Goal: Transaction & Acquisition: Purchase product/service

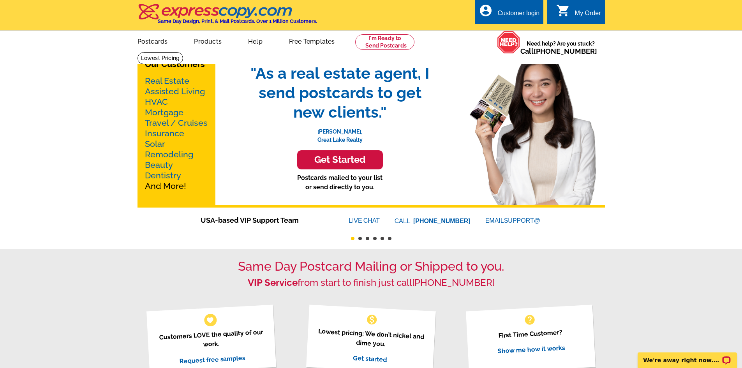
click at [155, 113] on link "Mortgage" at bounding box center [164, 112] width 39 height 10
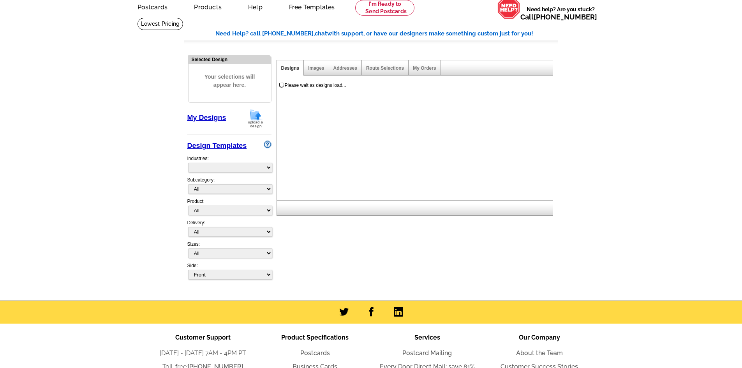
select select "774"
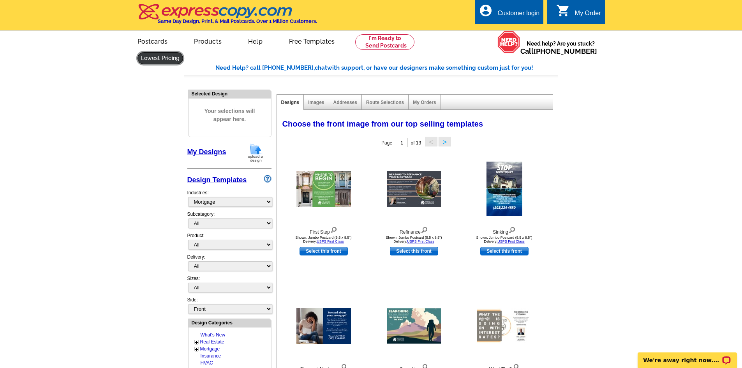
click at [183, 52] on link at bounding box center [160, 58] width 46 height 12
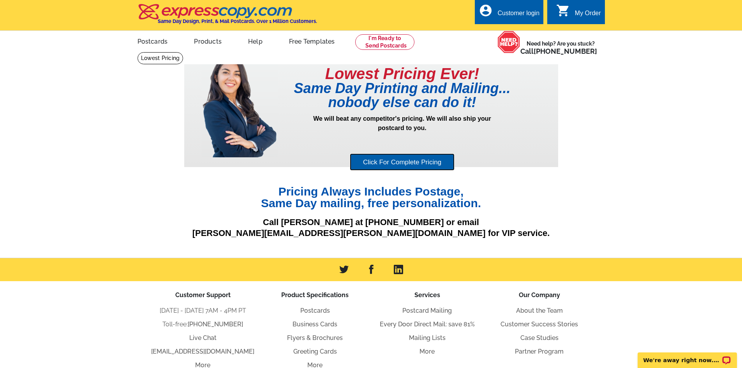
click at [402, 158] on link "Click For Complete Pricing" at bounding box center [402, 162] width 105 height 18
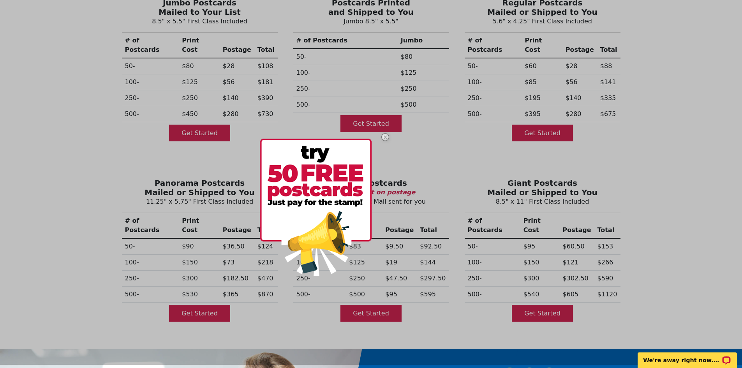
scroll to position [109, 0]
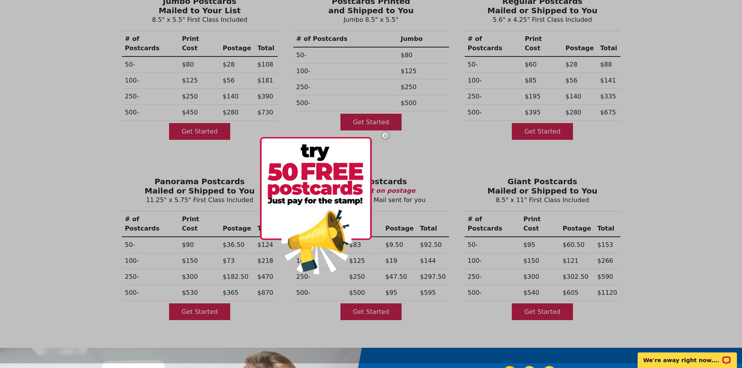
click at [384, 134] on img at bounding box center [385, 135] width 23 height 23
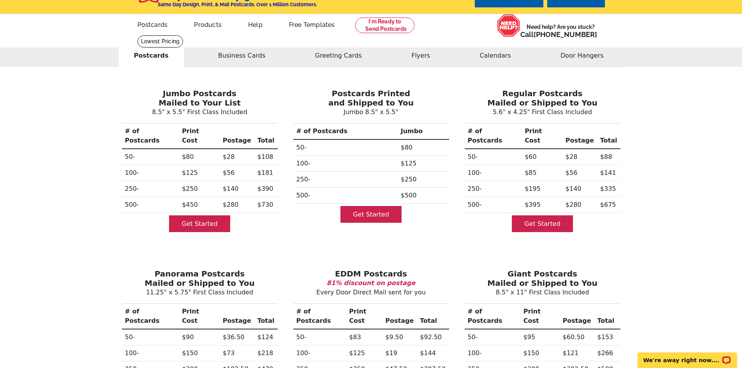
scroll to position [0, 0]
